Goal: Information Seeking & Learning: Learn about a topic

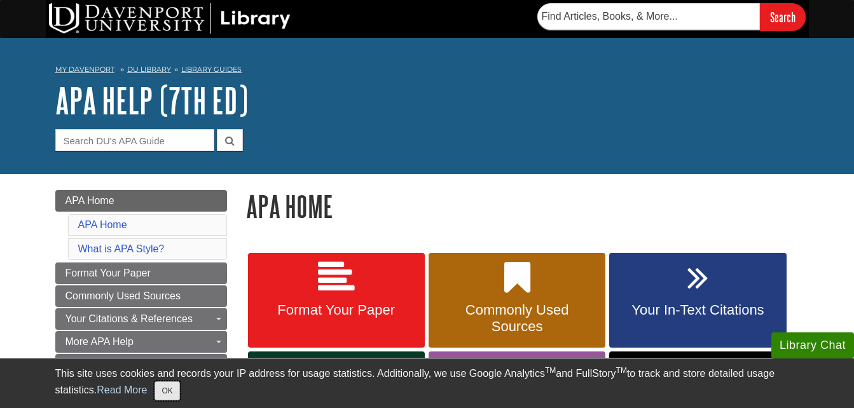
click at [179, 387] on button "OK" at bounding box center [167, 390] width 25 height 19
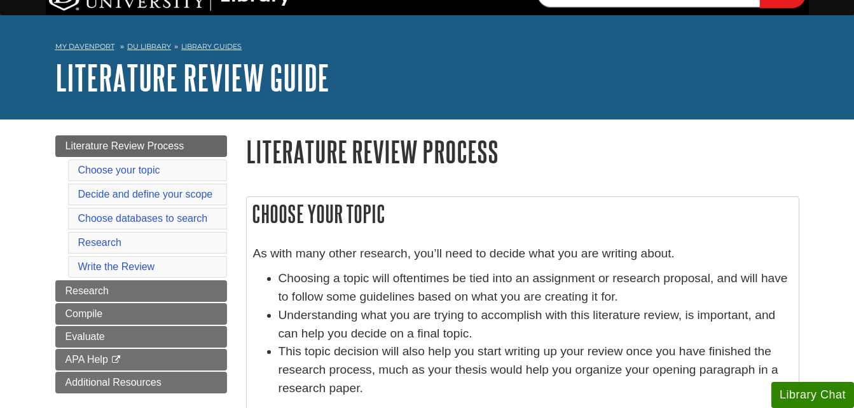
scroll to position [17, 0]
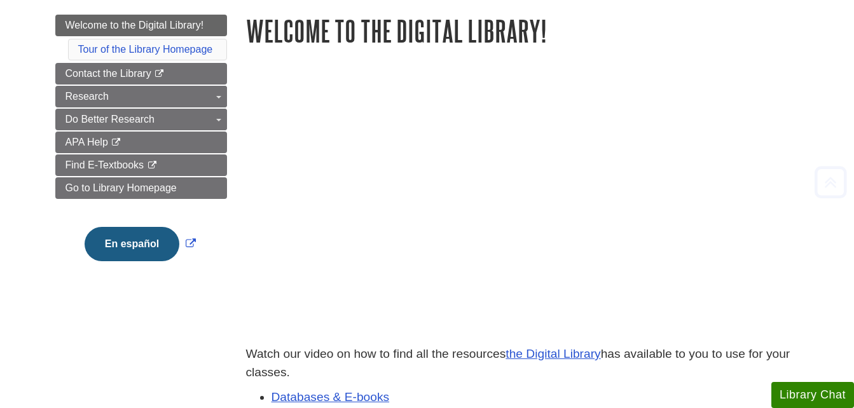
scroll to position [163, 0]
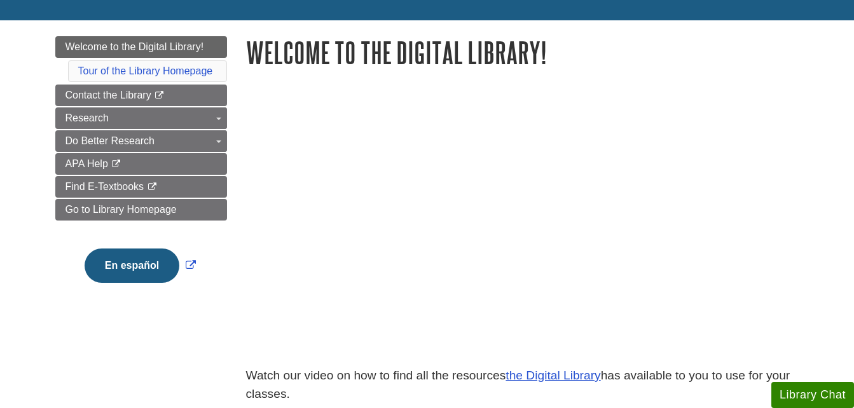
scroll to position [142, 0]
